Goal: Check status

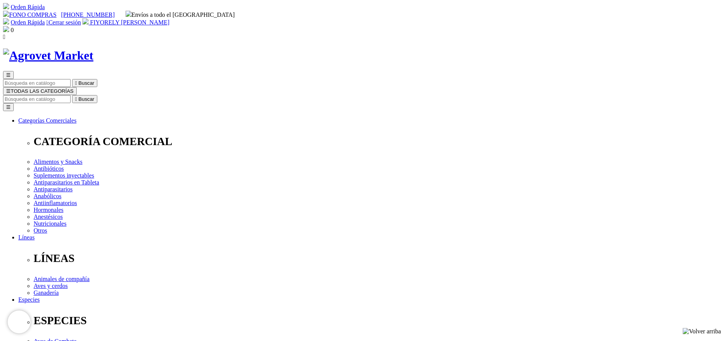
click at [170, 19] on span "FIYORELY [PERSON_NAME]" at bounding box center [129, 22] width 79 height 6
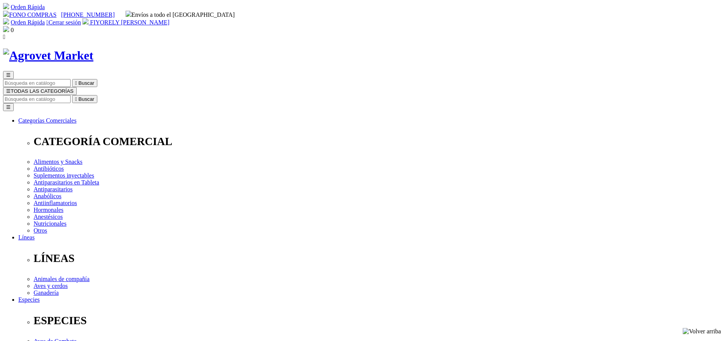
select select "0"
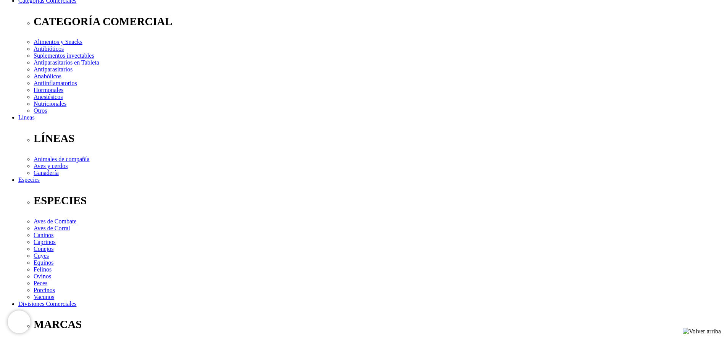
scroll to position [191, 0]
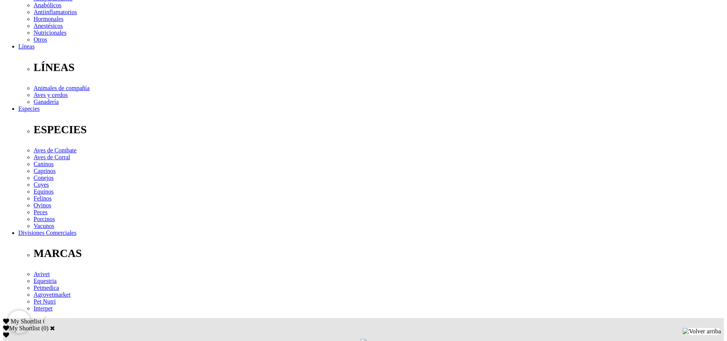
drag, startPoint x: 187, startPoint y: 244, endPoint x: 216, endPoint y: 247, distance: 29.5
drag, startPoint x: 190, startPoint y: 258, endPoint x: 224, endPoint y: 258, distance: 33.6
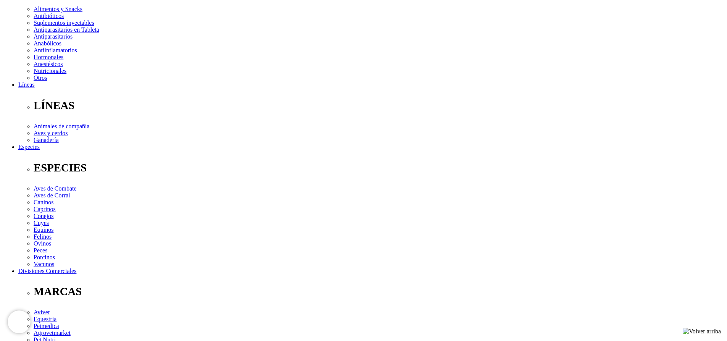
scroll to position [0, 0]
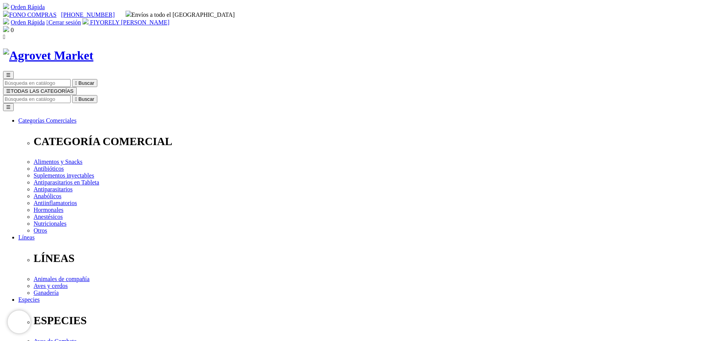
click at [71, 95] on input "Buscar" at bounding box center [37, 99] width 68 height 8
type input "GALLOMEC"
click at [228, 95] on button " Buscar" at bounding box center [240, 99] width 25 height 8
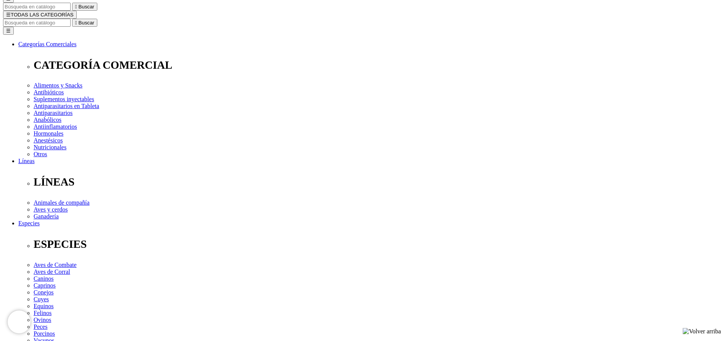
radio input "true"
select select "193"
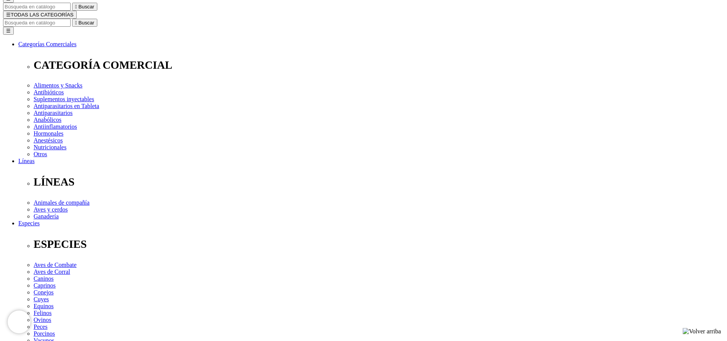
select select "193"
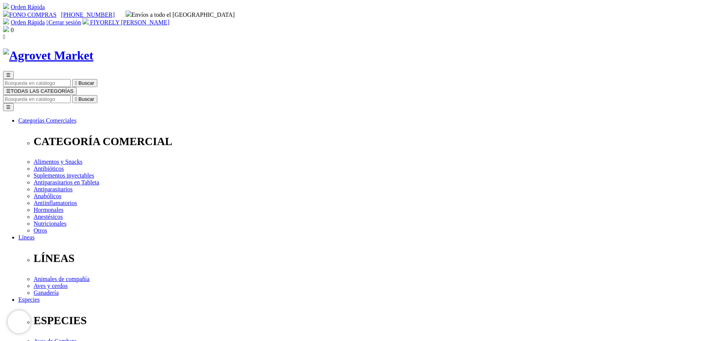
click at [170, 19] on span "FIYORELY [PERSON_NAME]" at bounding box center [129, 22] width 79 height 6
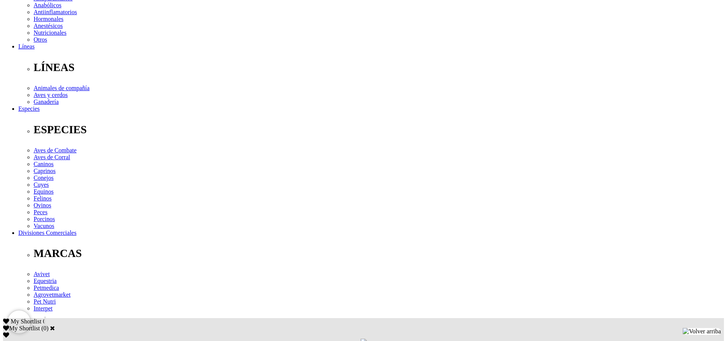
scroll to position [305, 0]
